Goal: Task Accomplishment & Management: Manage account settings

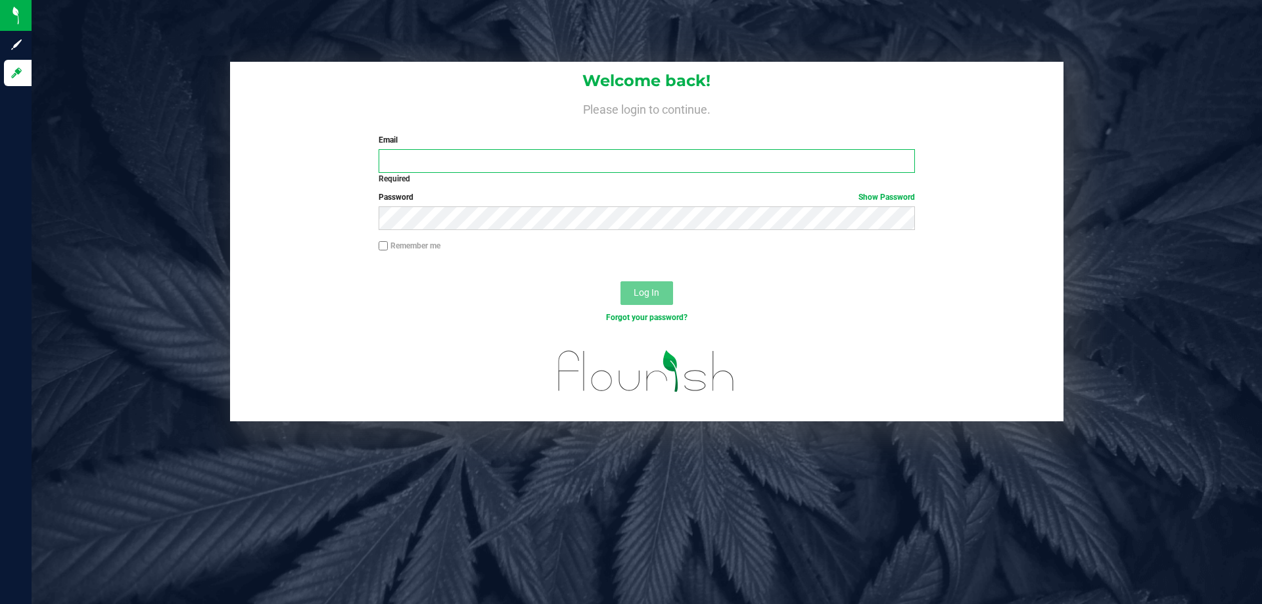
click at [419, 152] on input "Email" at bounding box center [647, 161] width 536 height 24
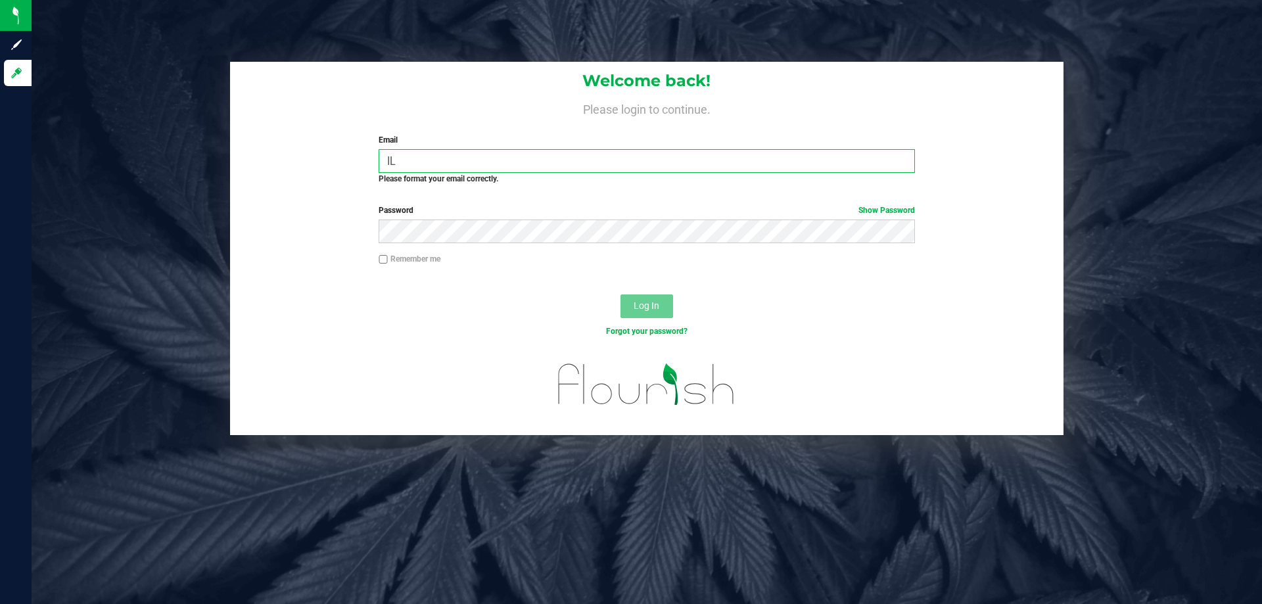
type input "I"
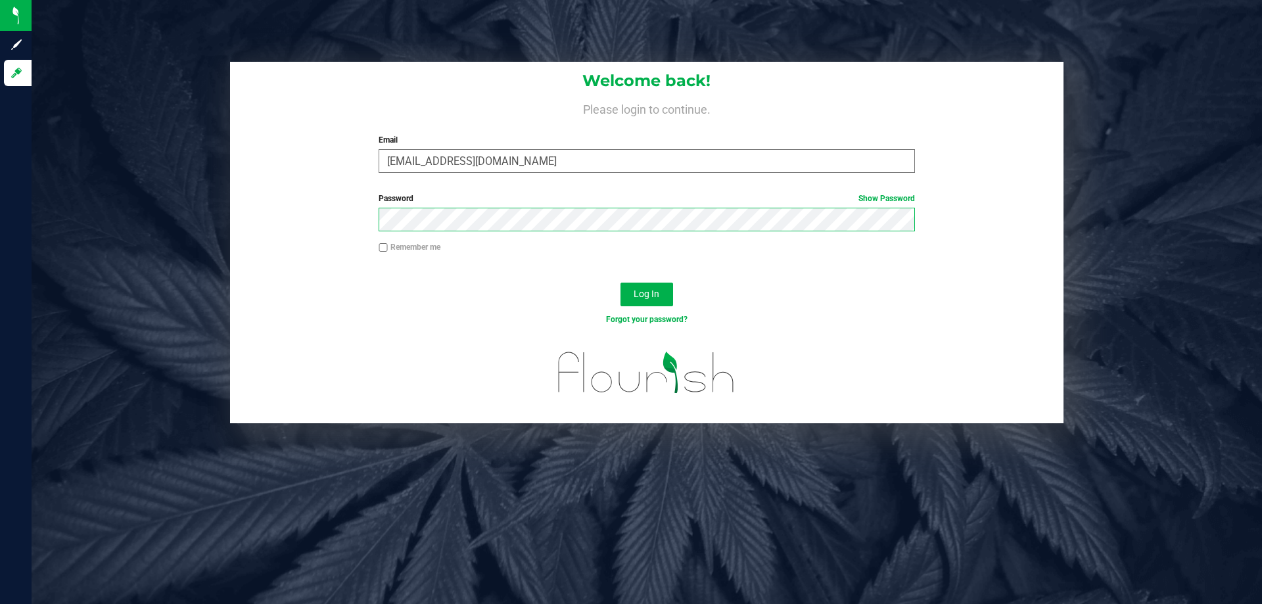
click at [620, 283] on button "Log In" at bounding box center [646, 295] width 53 height 24
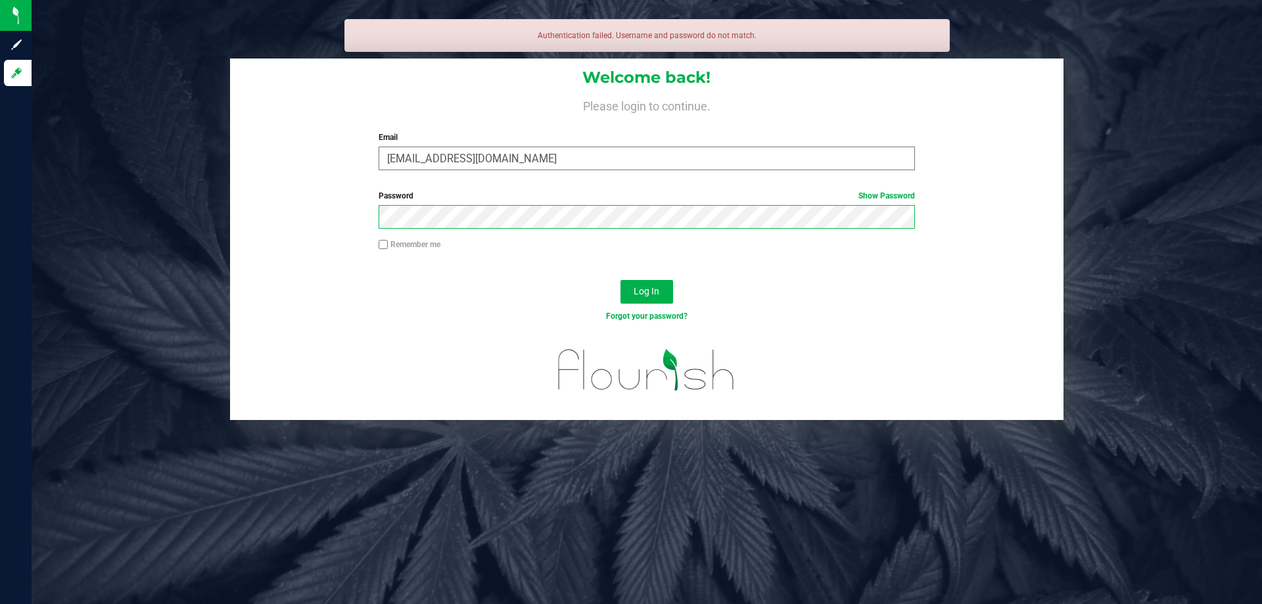
click at [620, 280] on button "Log In" at bounding box center [646, 292] width 53 height 24
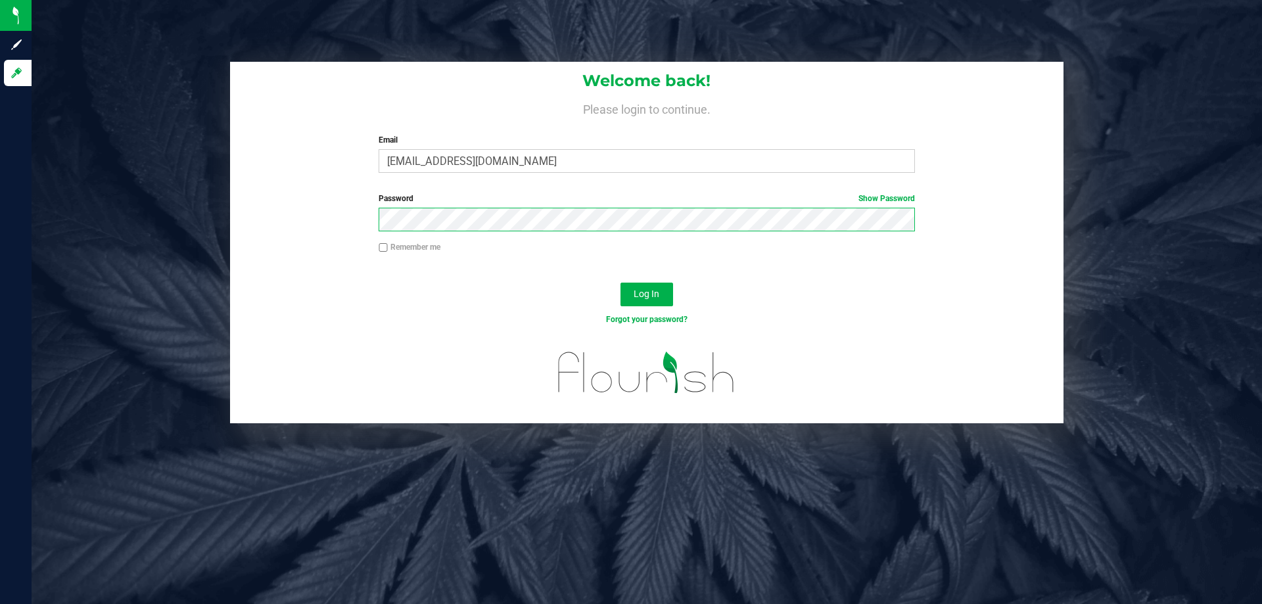
click at [620, 283] on button "Log In" at bounding box center [646, 295] width 53 height 24
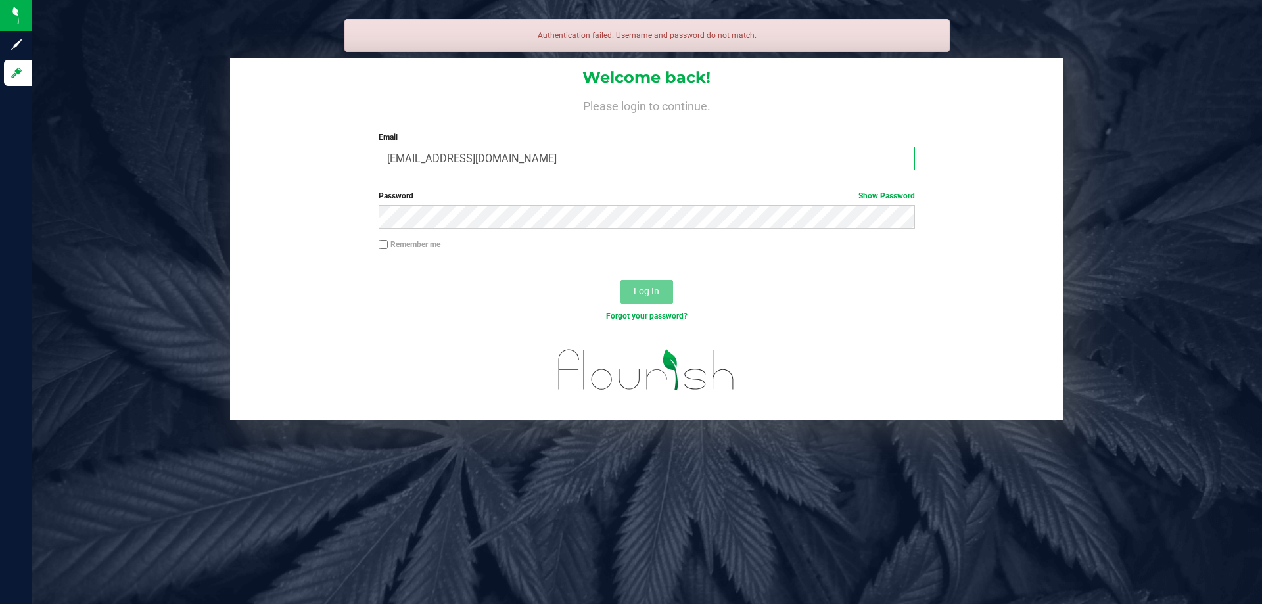
click at [465, 156] on input "[EMAIL_ADDRESS][DOMAIN_NAME]" at bounding box center [647, 159] width 536 height 24
type input "[EMAIL_ADDRESS][DOMAIN_NAME]"
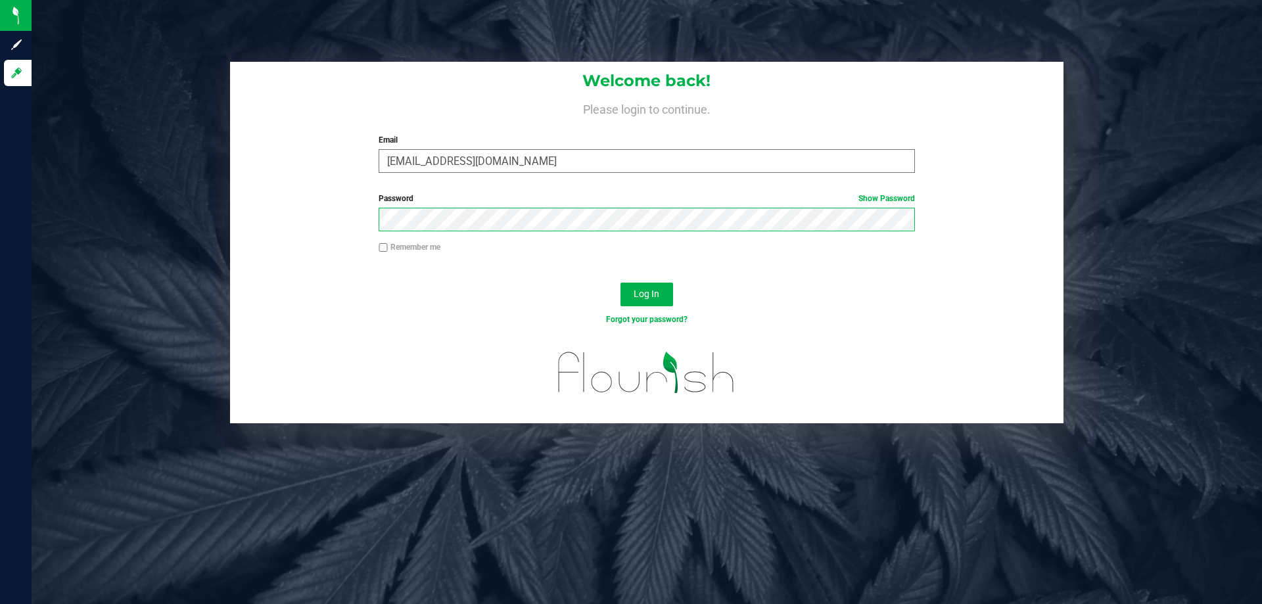
click at [620, 283] on button "Log In" at bounding box center [646, 295] width 53 height 24
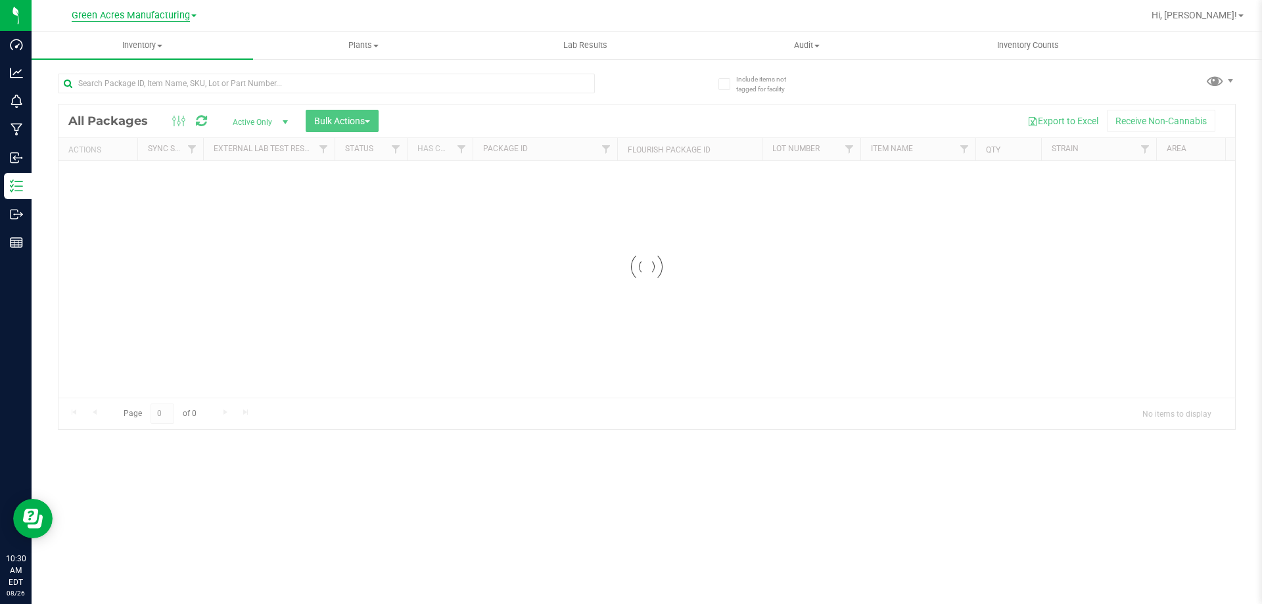
click at [177, 14] on span "Green Acres Manufacturing" at bounding box center [131, 16] width 118 height 12
click at [174, 49] on link "Green Acres Cultivation" at bounding box center [134, 46] width 192 height 18
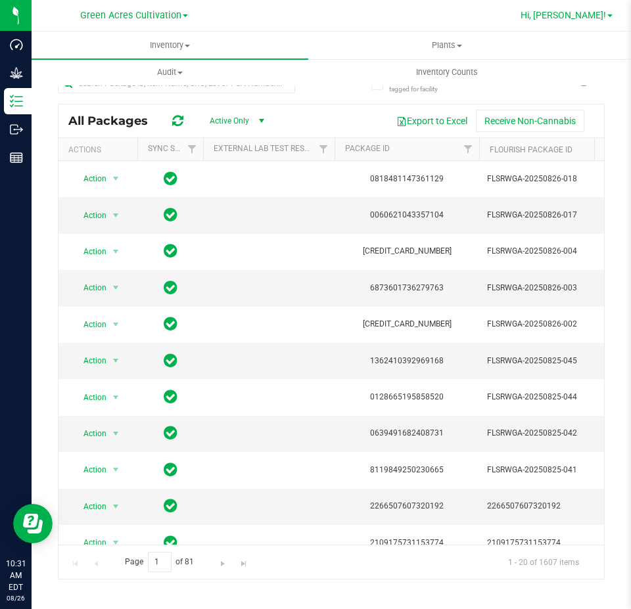
click at [598, 12] on span "Hi, [PERSON_NAME]!" at bounding box center [563, 15] width 85 height 11
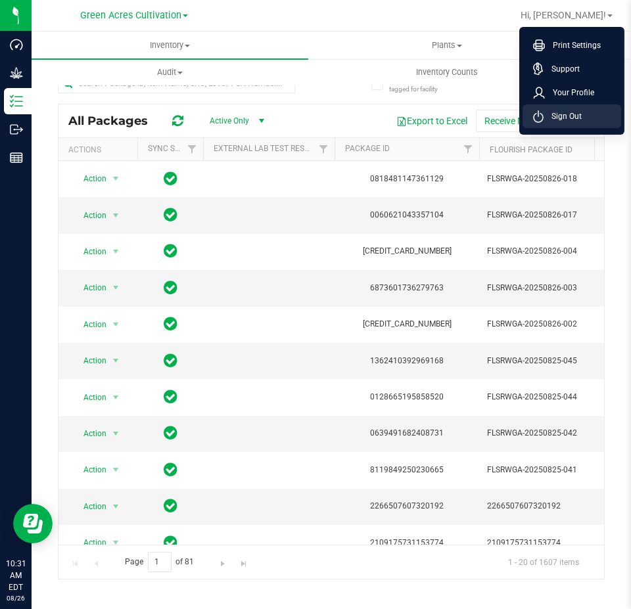
click at [584, 118] on li "Sign Out" at bounding box center [571, 116] width 99 height 24
